Goal: Obtain resource: Download file/media

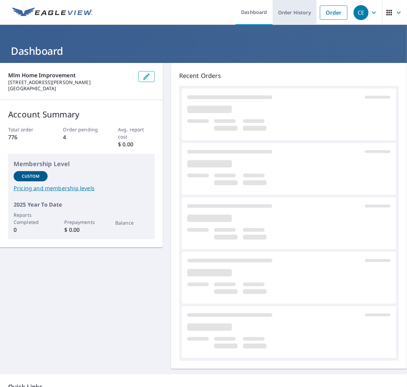
click at [288, 15] on link "Order History" at bounding box center [295, 12] width 44 height 25
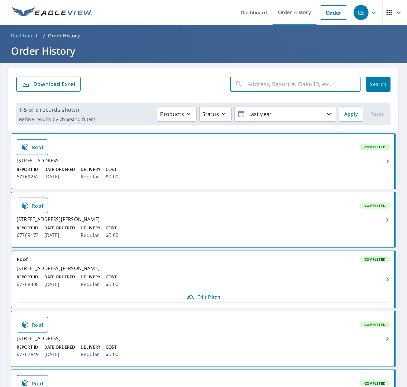
click at [308, 84] on input "text" at bounding box center [304, 84] width 113 height 19
paste input "269 [PERSON_NAME]"
type input "269 [PERSON_NAME]"
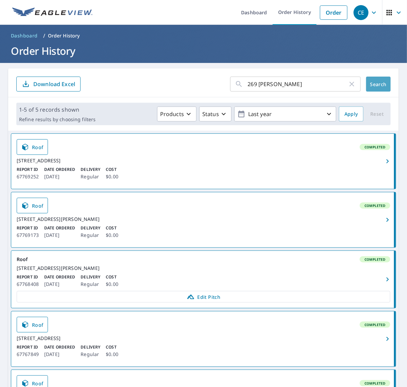
click at [372, 83] on span "Search" at bounding box center [379, 84] width 14 height 6
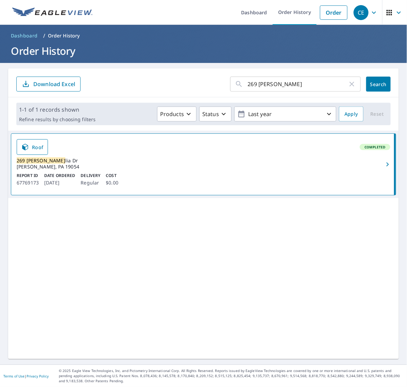
click at [381, 170] on button "button" at bounding box center [388, 164] width 15 height 61
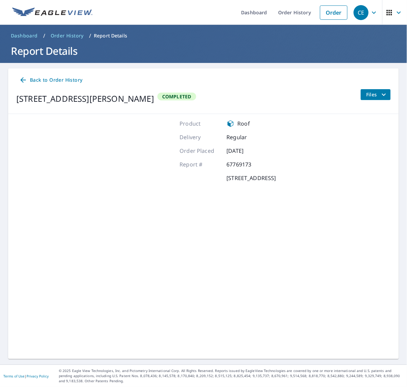
click at [371, 95] on span "Files" at bounding box center [377, 95] width 22 height 8
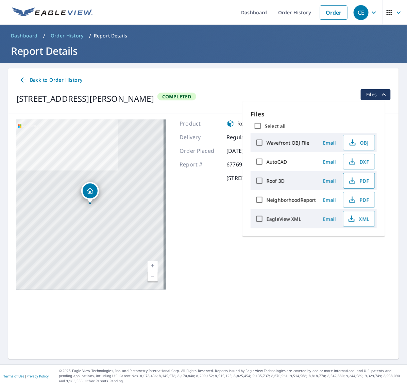
click at [356, 183] on span "PDF" at bounding box center [359, 181] width 22 height 8
click at [360, 223] on span "XML" at bounding box center [359, 219] width 22 height 8
click at [283, 14] on link "Order History" at bounding box center [295, 12] width 44 height 25
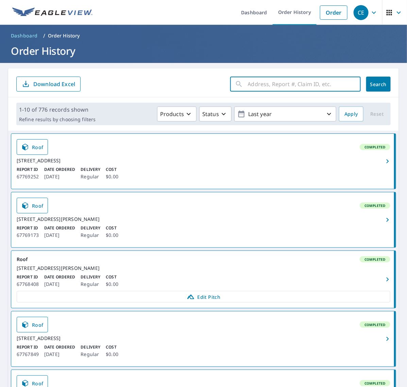
drag, startPoint x: 258, startPoint y: 106, endPoint x: 272, endPoint y: 89, distance: 21.7
click at [272, 89] on input "text" at bounding box center [304, 84] width 113 height 19
paste input "[STREET_ADDRESS][US_STATE]"
type input "336 [US_STATE]"
click button "Search" at bounding box center [378, 84] width 25 height 15
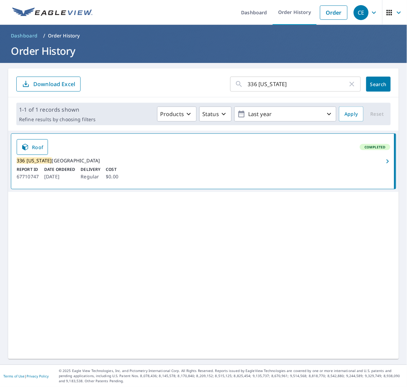
click at [385, 162] on icon "button" at bounding box center [388, 161] width 8 height 8
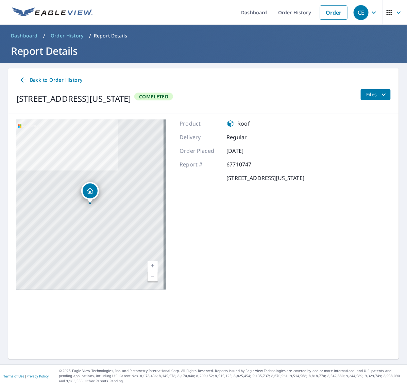
click at [367, 89] on button "Files" at bounding box center [376, 94] width 30 height 11
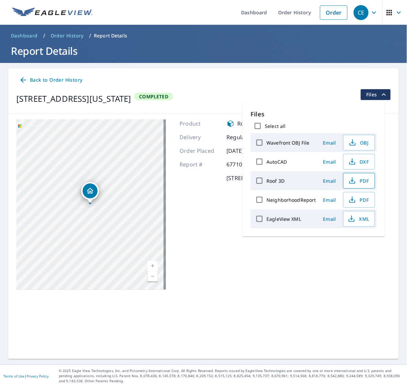
click at [358, 181] on span "PDF" at bounding box center [359, 181] width 22 height 8
click at [361, 224] on button "XML" at bounding box center [359, 219] width 32 height 16
click at [293, 11] on link "Order History" at bounding box center [295, 12] width 44 height 25
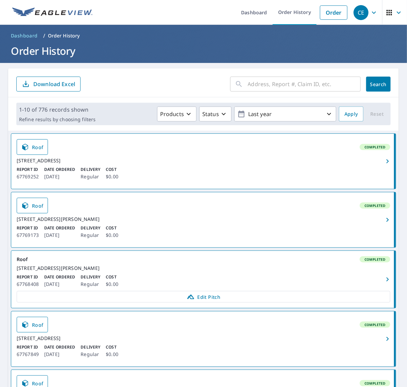
click at [284, 81] on input "text" at bounding box center [304, 84] width 113 height 19
paste input "1821 Philadelp"
type input "1821 Philadelp"
click at [370, 89] on button "Search" at bounding box center [378, 84] width 25 height 15
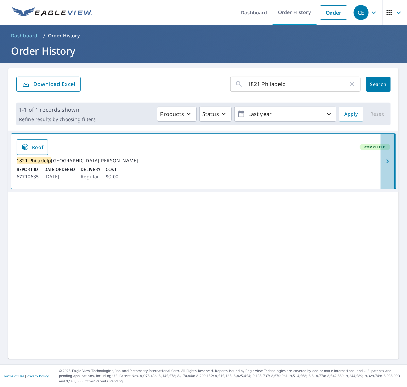
click at [384, 164] on icon "button" at bounding box center [388, 161] width 8 height 8
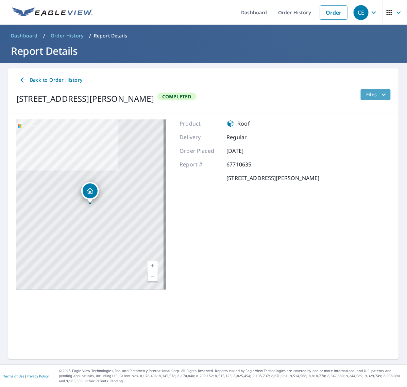
click at [380, 95] on icon "filesDropdownBtn-67710635" at bounding box center [384, 95] width 8 height 8
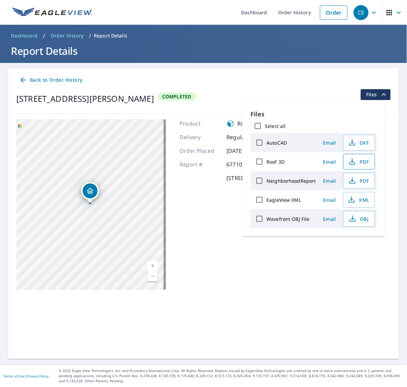
click at [356, 162] on span "PDF" at bounding box center [359, 162] width 22 height 8
click at [358, 219] on span "OBJ" at bounding box center [359, 219] width 22 height 8
click at [352, 201] on icon "button" at bounding box center [352, 200] width 8 height 8
click at [243, 313] on div "Back to Order History [STREET_ADDRESS][PERSON_NAME] Completed Files [STREET_ADD…" at bounding box center [203, 213] width 391 height 291
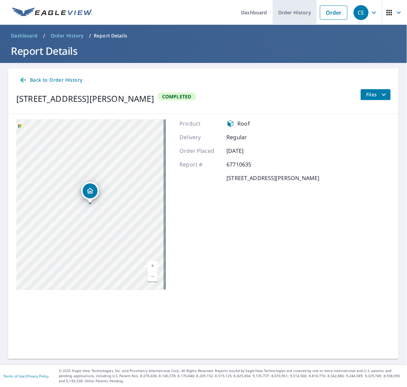
click at [302, 11] on link "Order History" at bounding box center [295, 12] width 44 height 25
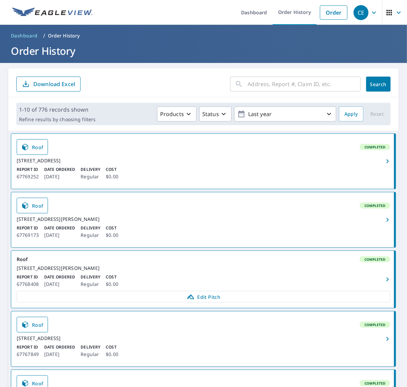
click at [291, 89] on input "text" at bounding box center [304, 84] width 113 height 19
paste input "[STREET_ADDRESS]"
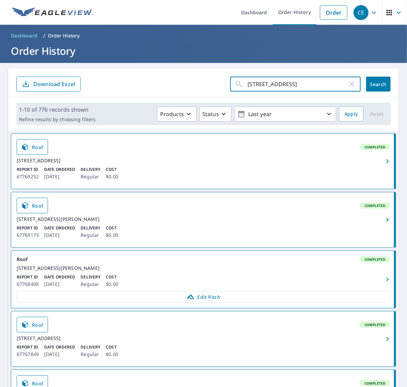
type input "[STREET_ADDRESS]"
click at [372, 84] on span "Search" at bounding box center [379, 84] width 14 height 6
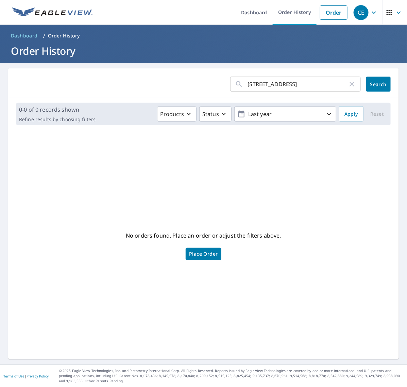
drag, startPoint x: 276, startPoint y: 83, endPoint x: 294, endPoint y: 85, distance: 18.1
click at [280, 84] on input "[STREET_ADDRESS]" at bounding box center [298, 84] width 100 height 19
type input "[STREET_ADDRESS]"
click button "Search" at bounding box center [378, 84] width 25 height 15
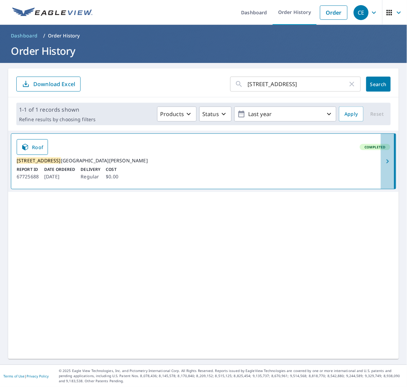
click at [385, 165] on icon "button" at bounding box center [388, 161] width 8 height 8
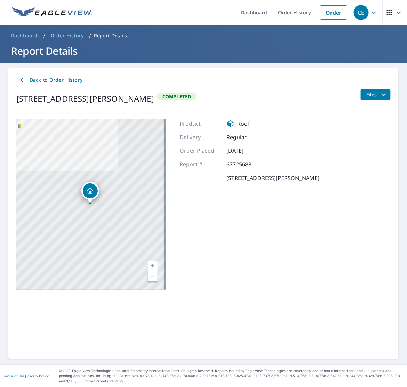
click at [373, 96] on span "Files" at bounding box center [377, 95] width 22 height 8
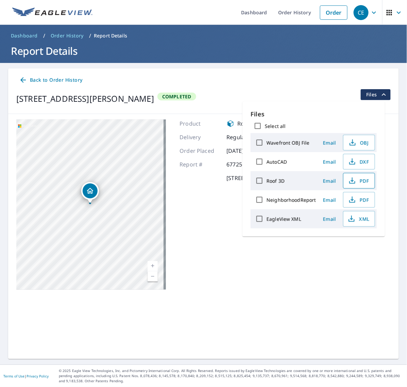
click at [358, 174] on button "PDF" at bounding box center [359, 181] width 32 height 16
click at [362, 219] on span "XML" at bounding box center [359, 219] width 22 height 8
click at [303, 14] on link "Order History" at bounding box center [295, 12] width 44 height 25
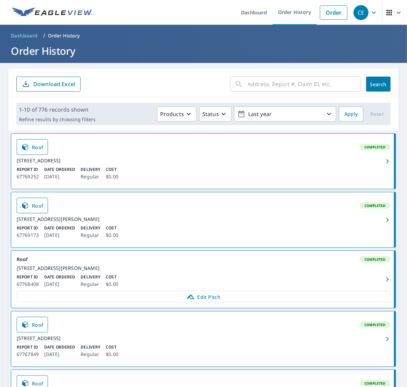
click at [298, 83] on input "text" at bounding box center [304, 84] width 113 height 19
paste input "134 Howar"
type input "134 Howar"
click at [372, 83] on span "Search" at bounding box center [379, 84] width 14 height 6
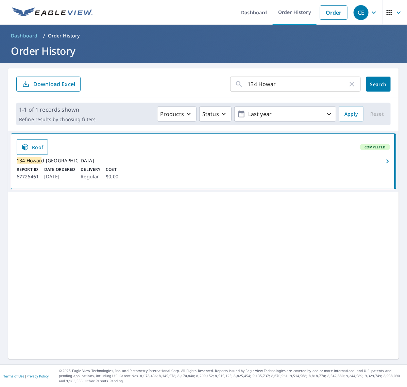
click at [384, 162] on icon "button" at bounding box center [388, 161] width 8 height 8
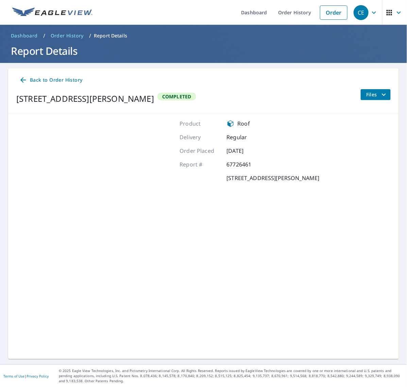
click at [380, 98] on icon "filesDropdownBtn-67726461" at bounding box center [384, 95] width 8 height 8
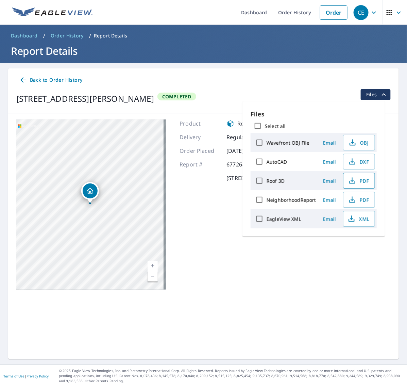
click at [348, 177] on icon "button" at bounding box center [352, 181] width 8 height 8
click at [362, 219] on span "XML" at bounding box center [359, 219] width 22 height 8
click at [290, 15] on link "Order History" at bounding box center [295, 12] width 44 height 25
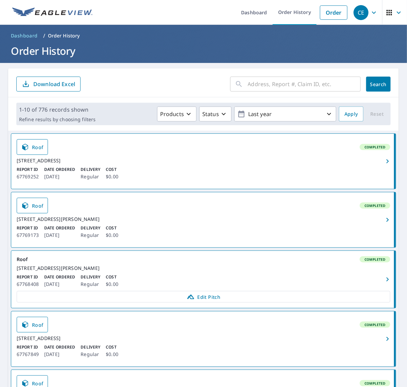
click at [295, 84] on input "text" at bounding box center [304, 84] width 113 height 19
paste input "[GEOGRAPHIC_DATA]"
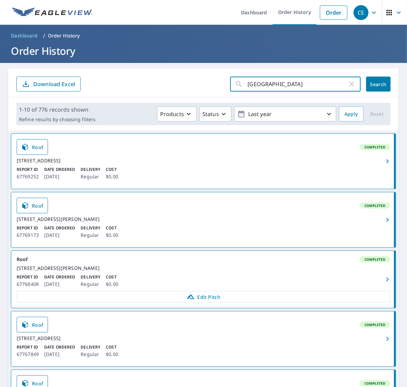
type input "[GEOGRAPHIC_DATA]"
click at [372, 82] on span "Search" at bounding box center [379, 84] width 14 height 6
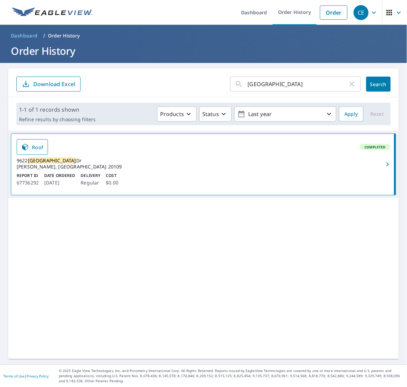
click at [381, 162] on span "button" at bounding box center [387, 164] width 13 height 8
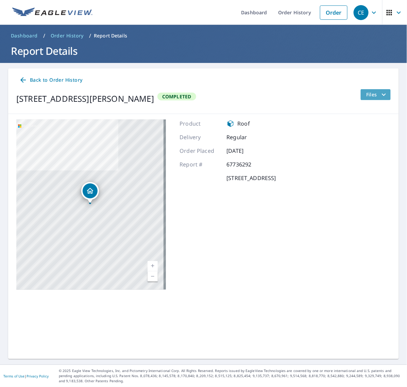
click at [384, 95] on button "Files" at bounding box center [376, 94] width 30 height 11
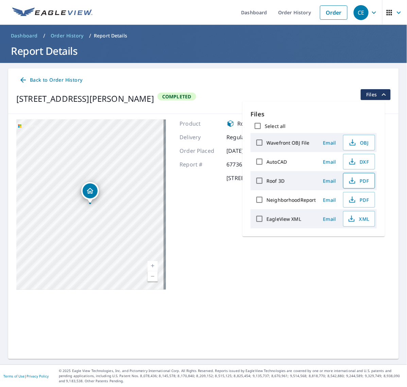
click at [352, 180] on icon "button" at bounding box center [352, 181] width 8 height 8
click at [358, 218] on span "XML" at bounding box center [359, 219] width 22 height 8
drag, startPoint x: 271, startPoint y: 7, endPoint x: 265, endPoint y: 7, distance: 6.1
click at [273, 7] on link "Order History" at bounding box center [295, 12] width 44 height 25
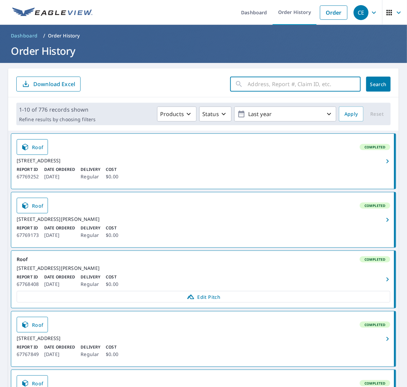
drag, startPoint x: 270, startPoint y: 84, endPoint x: 286, endPoint y: 83, distance: 16.0
click at [270, 84] on input "text" at bounding box center [304, 84] width 113 height 19
paste input "[PERSON_NAME]"
type input "[PERSON_NAME]"
click at [375, 79] on button "Search" at bounding box center [378, 84] width 25 height 15
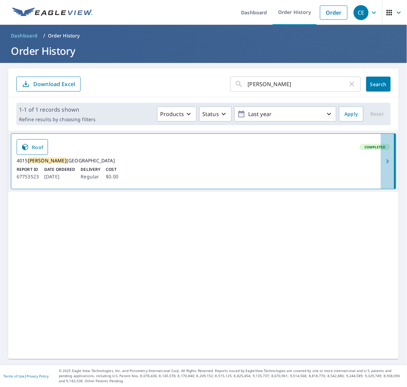
click at [384, 164] on icon "button" at bounding box center [388, 161] width 8 height 8
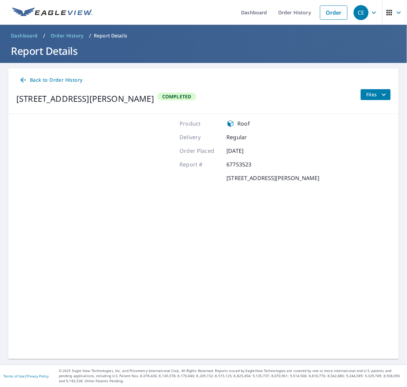
click at [373, 91] on span "Files" at bounding box center [377, 95] width 22 height 8
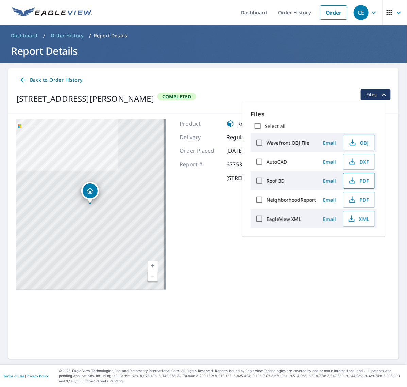
click at [361, 176] on button "PDF" at bounding box center [359, 181] width 32 height 16
click at [357, 224] on button "XML" at bounding box center [359, 219] width 32 height 16
click at [281, 11] on link "Order History" at bounding box center [295, 12] width 44 height 25
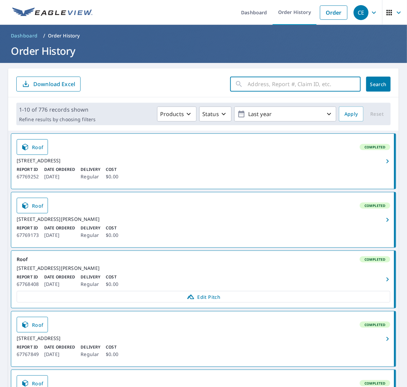
click at [289, 84] on input "text" at bounding box center [304, 84] width 113 height 19
paste input "[PERSON_NAME]"
type input "[PERSON_NAME]"
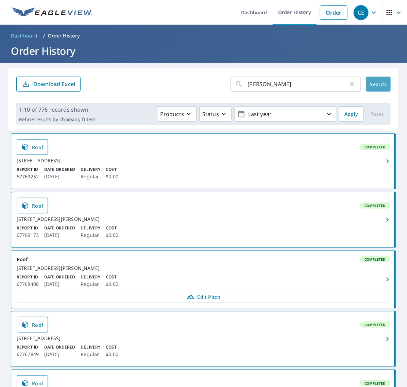
click at [373, 86] on span "Search" at bounding box center [379, 84] width 14 height 6
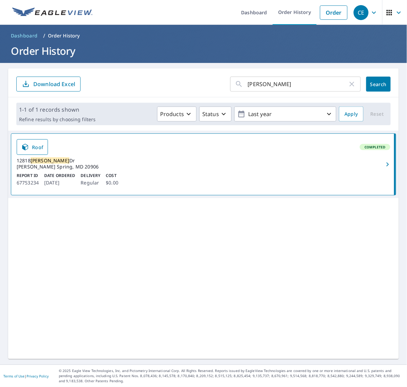
click at [384, 164] on icon "button" at bounding box center [388, 164] width 8 height 8
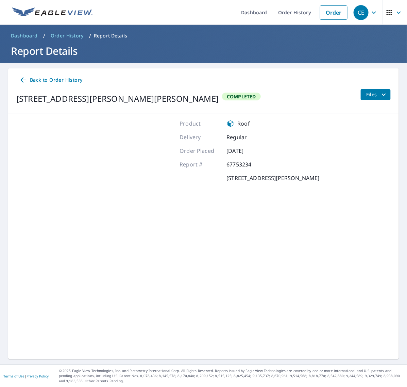
click at [377, 84] on div "Back to Order History" at bounding box center [203, 80] width 375 height 13
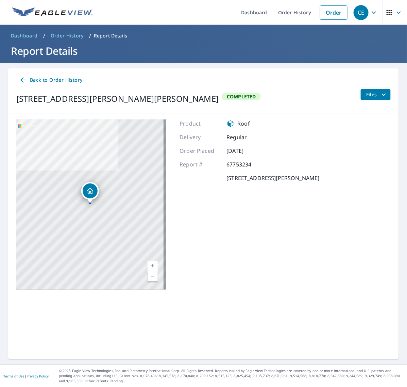
click at [380, 91] on icon "filesDropdownBtn-67753234" at bounding box center [384, 95] width 8 height 8
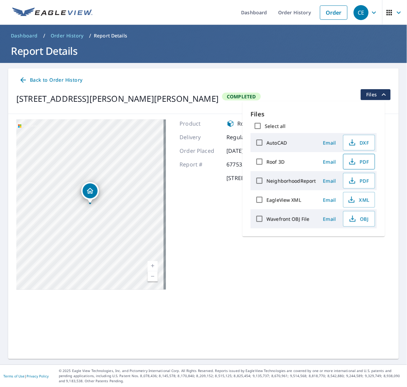
click at [361, 160] on span "PDF" at bounding box center [359, 162] width 22 height 8
click at [361, 202] on span "XML" at bounding box center [359, 200] width 22 height 8
click at [276, 12] on link "Order History" at bounding box center [295, 12] width 44 height 25
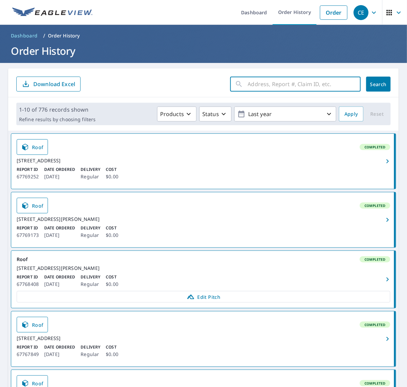
click at [326, 82] on input "text" at bounding box center [304, 84] width 113 height 19
paste input "52 P"
type input "52 P"
click at [382, 79] on button "Search" at bounding box center [378, 84] width 25 height 15
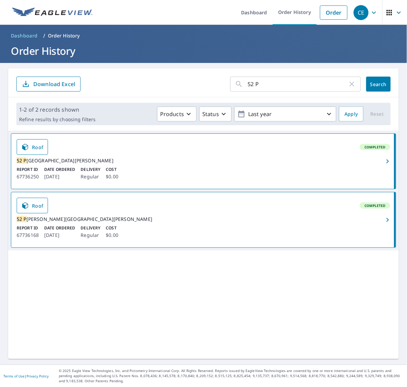
click at [384, 224] on icon "button" at bounding box center [388, 220] width 8 height 8
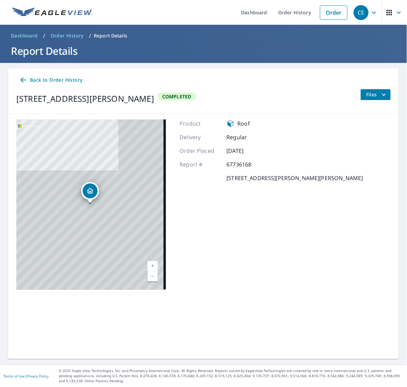
click at [380, 94] on icon "filesDropdownBtn-67736168" at bounding box center [384, 95] width 8 height 8
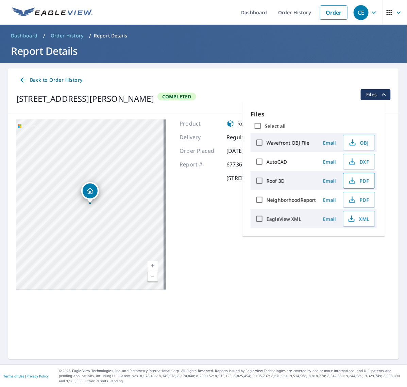
click at [357, 180] on span "PDF" at bounding box center [359, 181] width 22 height 8
click at [353, 216] on icon "button" at bounding box center [352, 219] width 8 height 8
click at [287, 14] on link "Order History" at bounding box center [295, 12] width 44 height 25
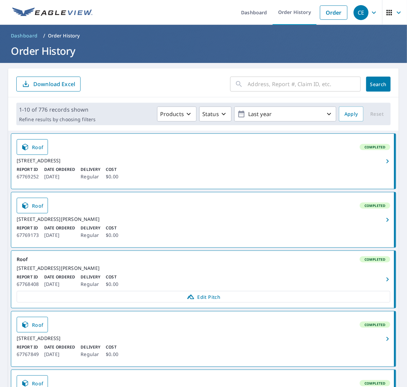
drag, startPoint x: 303, startPoint y: 87, endPoint x: 308, endPoint y: 87, distance: 5.1
click at [304, 87] on input "text" at bounding box center [304, 84] width 113 height 19
paste input "246 [PERSON_NAME]"
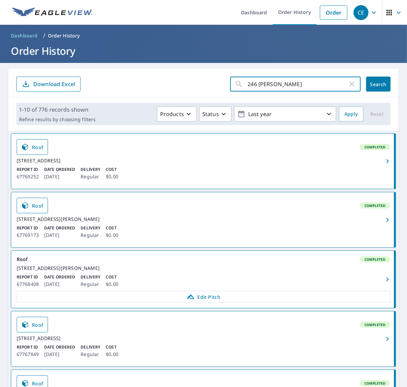
type input "246 [PERSON_NAME]"
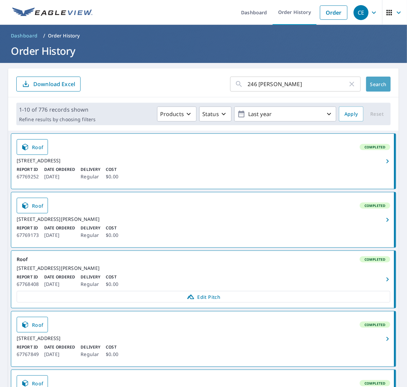
click at [378, 81] on span "Search" at bounding box center [379, 84] width 14 height 6
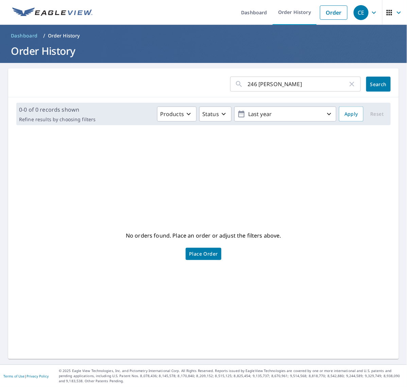
click at [267, 81] on input "246 [PERSON_NAME]" at bounding box center [298, 84] width 100 height 19
paste input "[PERSON_NAME]"
type input "[PERSON_NAME]"
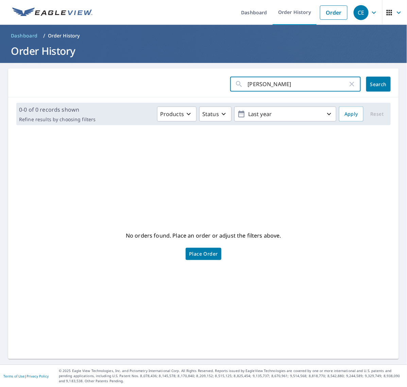
click button "Search" at bounding box center [378, 84] width 25 height 15
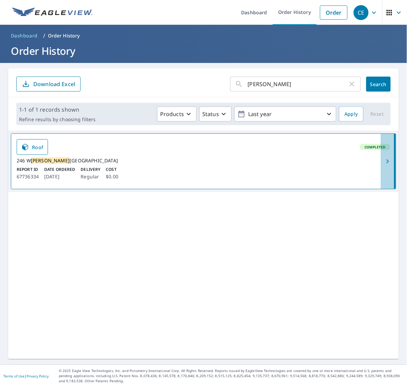
click at [381, 165] on span "button" at bounding box center [387, 161] width 13 height 8
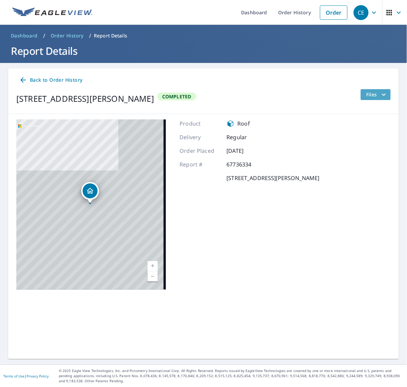
click at [380, 94] on icon "filesDropdownBtn-67736334" at bounding box center [384, 95] width 8 height 8
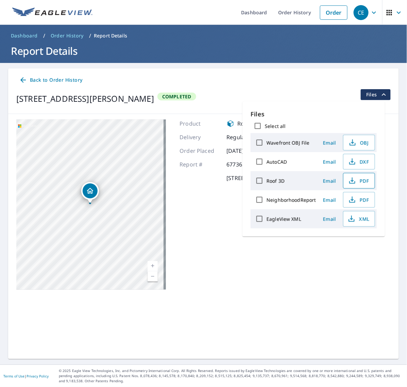
click at [353, 174] on button "PDF" at bounding box center [359, 181] width 32 height 16
click at [354, 219] on icon "button" at bounding box center [352, 219] width 8 height 8
click at [276, 6] on link "Order History" at bounding box center [295, 12] width 44 height 25
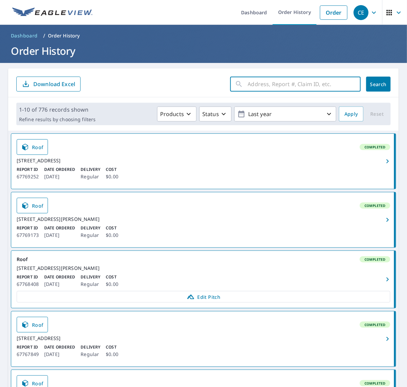
click at [304, 79] on input "text" at bounding box center [304, 84] width 113 height 19
paste input "Harvest"
type input "Harvest"
click at [375, 86] on span "Search" at bounding box center [379, 84] width 14 height 6
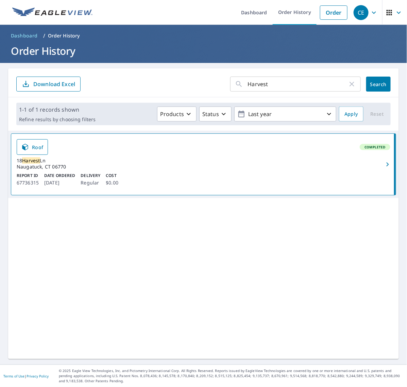
click at [384, 165] on icon "button" at bounding box center [388, 164] width 8 height 8
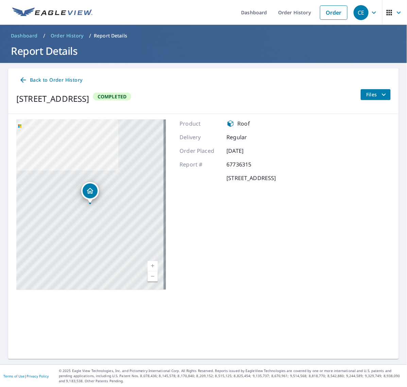
click at [370, 94] on span "Files" at bounding box center [377, 95] width 22 height 8
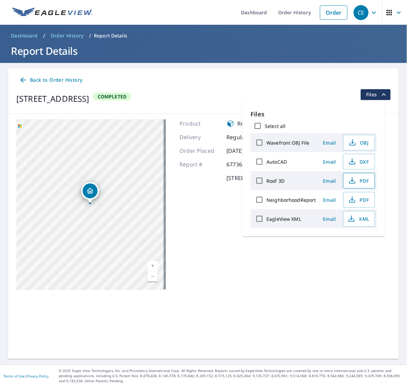
click at [358, 179] on span "PDF" at bounding box center [359, 181] width 22 height 8
click at [361, 223] on span "XML" at bounding box center [359, 219] width 22 height 8
click at [285, 13] on link "Order History" at bounding box center [295, 12] width 44 height 25
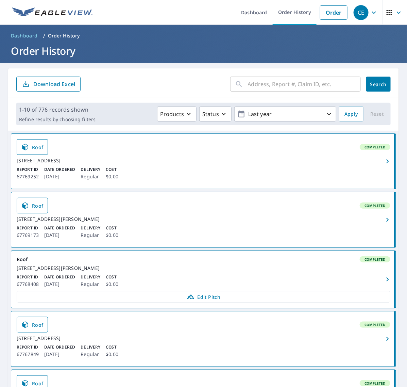
drag, startPoint x: 262, startPoint y: 80, endPoint x: 300, endPoint y: 83, distance: 38.6
click at [262, 80] on input "text" at bounding box center [304, 84] width 113 height 19
paste input "[PERSON_NAME]"
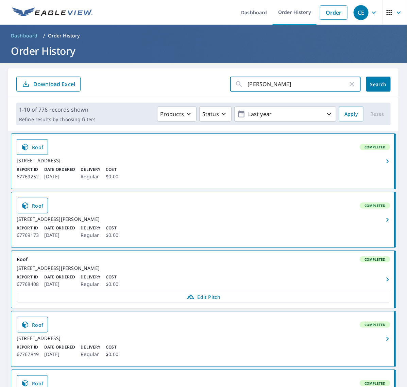
type input "[PERSON_NAME]"
click at [372, 85] on span "Search" at bounding box center [379, 84] width 14 height 6
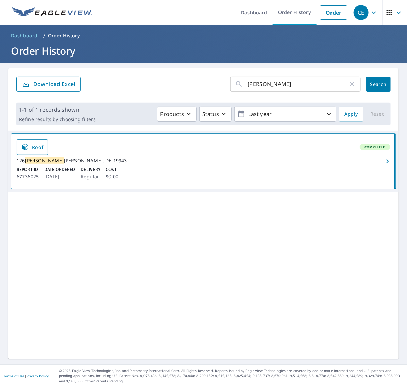
click at [384, 165] on icon "button" at bounding box center [388, 161] width 8 height 8
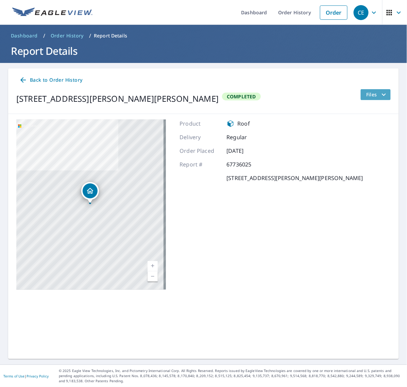
click at [373, 97] on span "Files" at bounding box center [377, 95] width 22 height 8
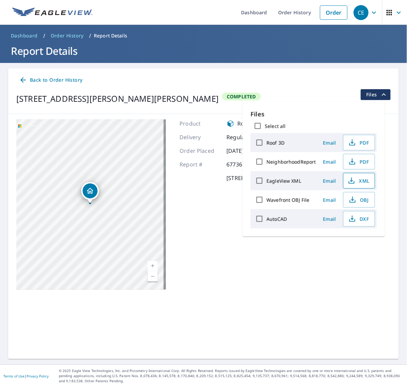
click at [353, 177] on icon "button" at bounding box center [352, 181] width 8 height 8
click at [361, 140] on span "PDF" at bounding box center [359, 142] width 22 height 8
drag, startPoint x: 192, startPoint y: 37, endPoint x: 211, endPoint y: 39, distance: 19.2
click at [192, 37] on ol "Dashboard / Order History / Report Details" at bounding box center [203, 35] width 391 height 11
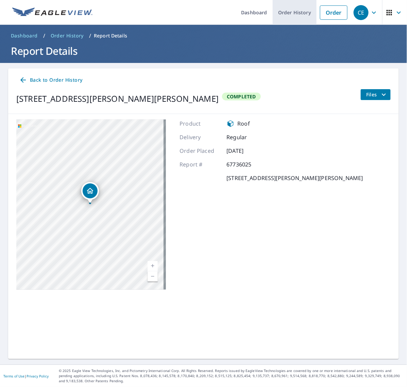
click at [278, 14] on link "Order History" at bounding box center [295, 12] width 44 height 25
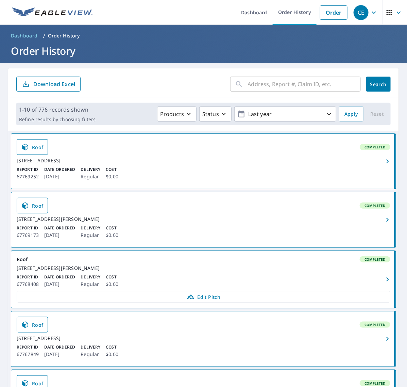
click at [302, 75] on input "text" at bounding box center [304, 84] width 113 height 19
paste input "[PERSON_NAME]"
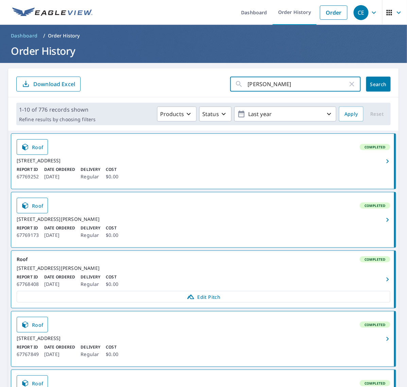
type input "[PERSON_NAME]"
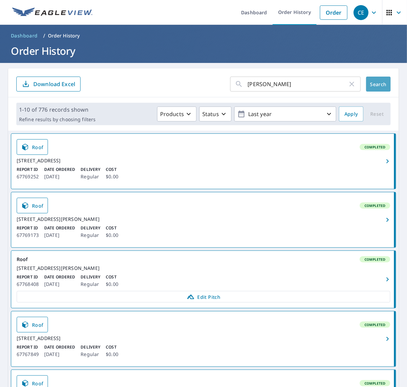
click at [372, 87] on span "Search" at bounding box center [379, 84] width 14 height 6
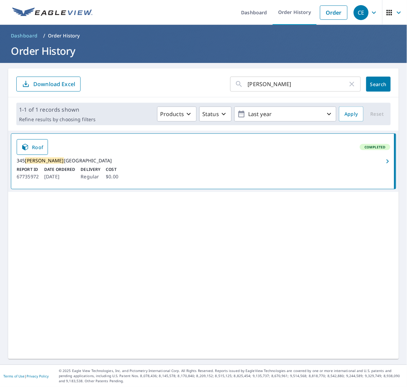
click at [387, 163] on icon "button" at bounding box center [388, 161] width 2 height 4
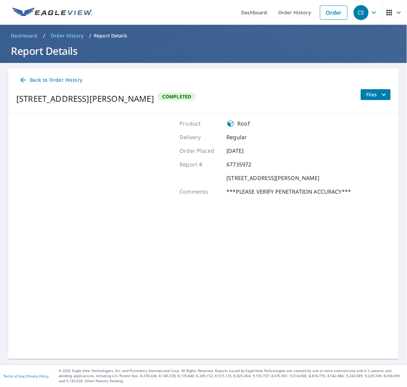
click at [372, 94] on span "Files" at bounding box center [377, 95] width 22 height 8
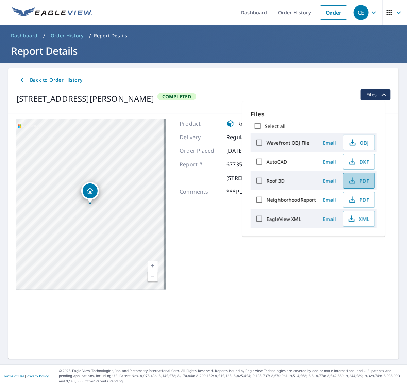
click at [349, 184] on icon "button" at bounding box center [352, 182] width 6 height 3
click at [355, 218] on icon "button" at bounding box center [352, 219] width 8 height 8
click at [290, 10] on link "Order History" at bounding box center [295, 12] width 44 height 25
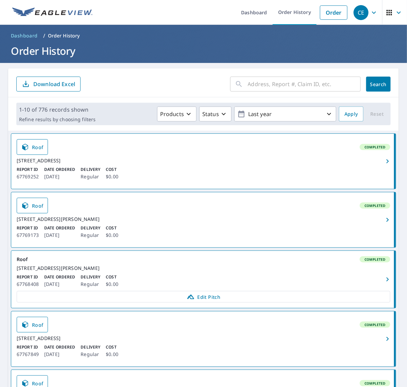
click at [324, 92] on input "text" at bounding box center [304, 84] width 113 height 19
paste input "206 Fox C"
type input "206 Fox C"
click at [378, 84] on span "Search" at bounding box center [379, 84] width 14 height 6
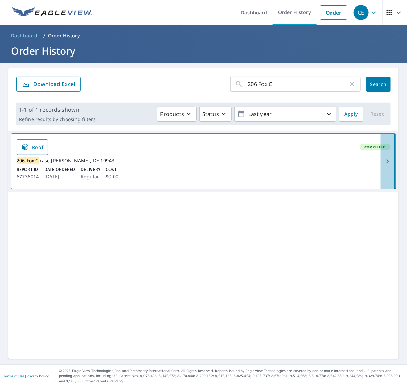
click at [384, 164] on icon "button" at bounding box center [388, 161] width 8 height 8
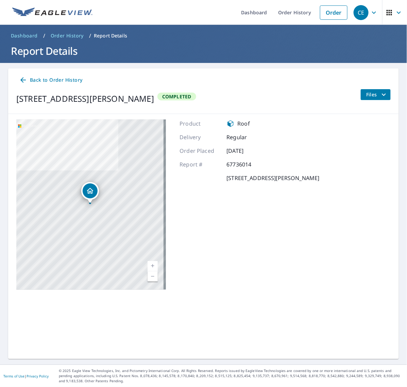
click at [380, 100] on div "Files" at bounding box center [376, 98] width 30 height 19
click at [382, 94] on icon "filesDropdownBtn-67736014" at bounding box center [384, 94] width 4 height 2
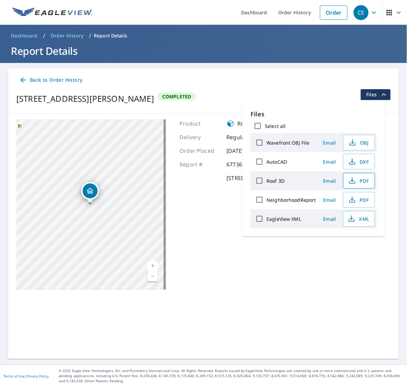
click at [356, 180] on icon "button" at bounding box center [352, 181] width 8 height 8
drag, startPoint x: 355, startPoint y: 215, endPoint x: 340, endPoint y: 264, distance: 51.1
click at [355, 215] on icon "button" at bounding box center [352, 219] width 8 height 8
click at [298, 12] on link "Order History" at bounding box center [295, 12] width 44 height 25
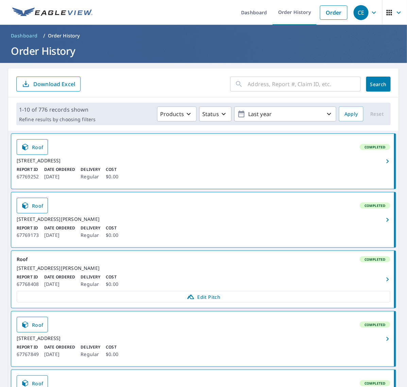
click at [311, 86] on input "text" at bounding box center [304, 84] width 113 height 19
paste input "Tupelo"
type input "Tupelo"
click at [366, 82] on button "Search" at bounding box center [378, 84] width 25 height 15
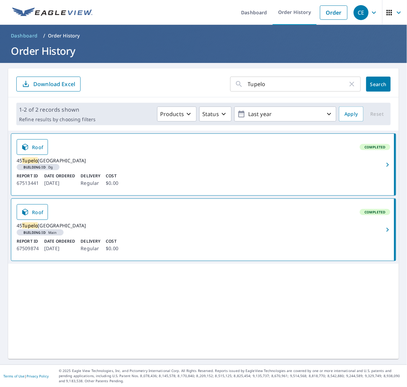
click at [384, 234] on icon "button" at bounding box center [388, 230] width 8 height 8
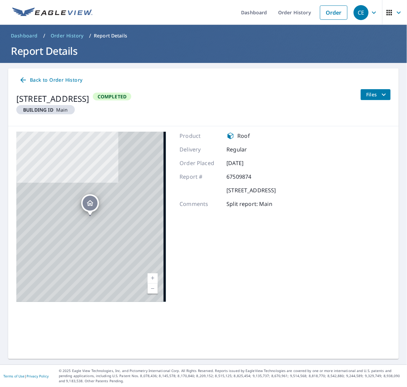
click at [380, 95] on icon "filesDropdownBtn-67509874" at bounding box center [384, 95] width 8 height 8
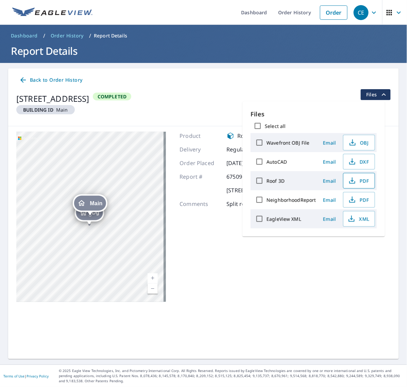
click at [353, 181] on icon "button" at bounding box center [352, 181] width 8 height 8
click at [357, 218] on span "XML" at bounding box center [359, 219] width 22 height 8
